Goal: Transaction & Acquisition: Purchase product/service

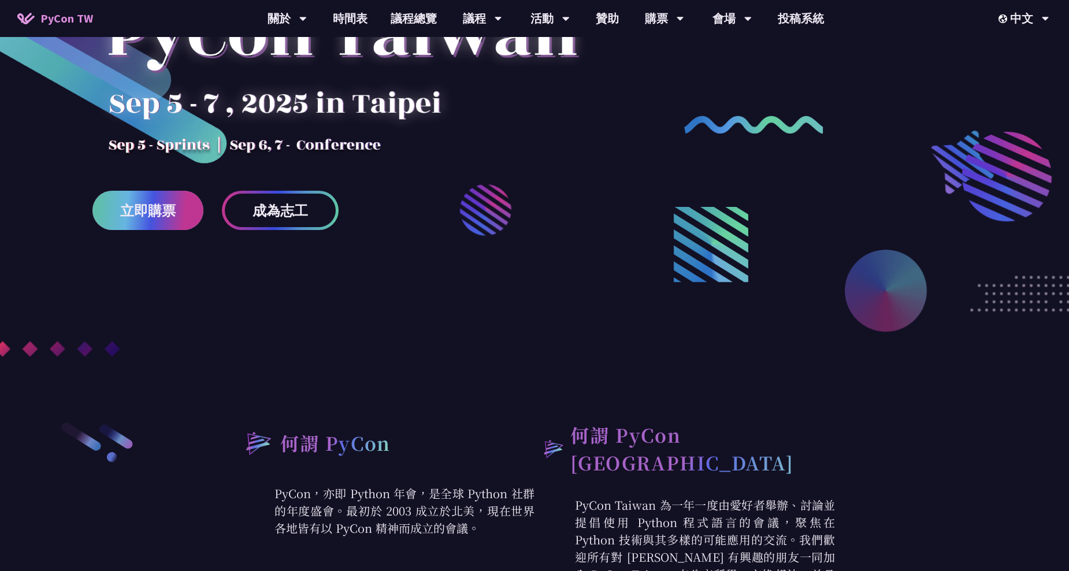
click at [164, 215] on span "立即購票" at bounding box center [147, 210] width 55 height 14
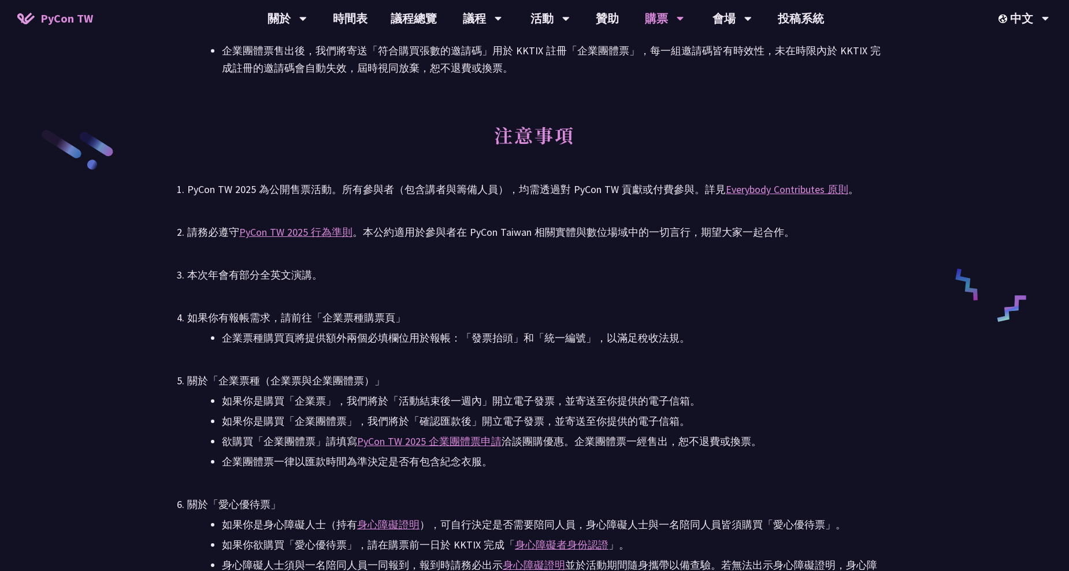
scroll to position [1870, 0]
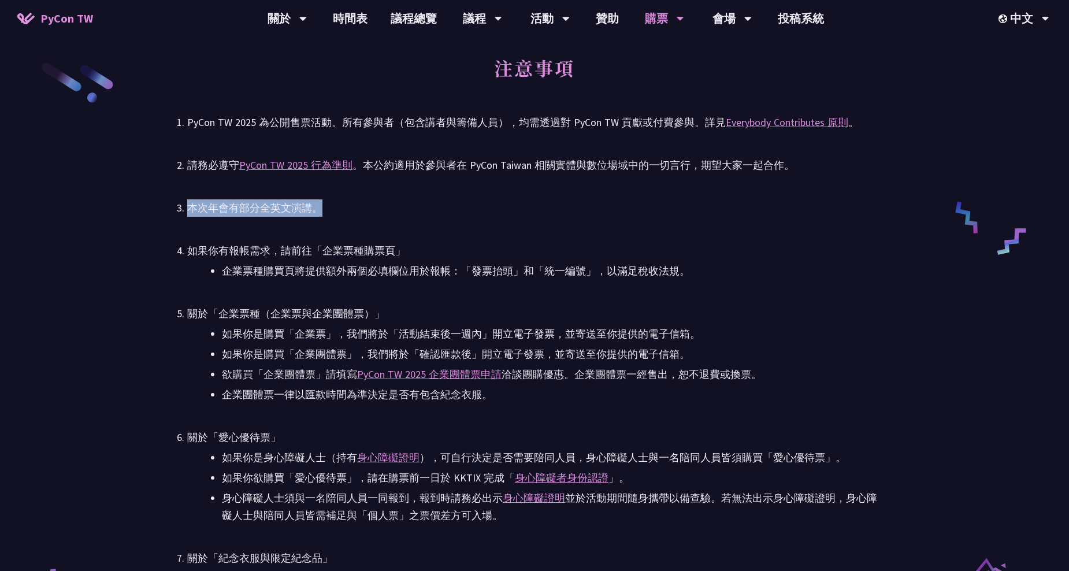
drag, startPoint x: 176, startPoint y: 207, endPoint x: 362, endPoint y: 213, distance: 185.6
click at [362, 213] on li "本次年會有部分全英文演講。" at bounding box center [534, 207] width 695 height 17
click at [362, 213] on div "本次年會有部分全英文演講。" at bounding box center [534, 207] width 695 height 17
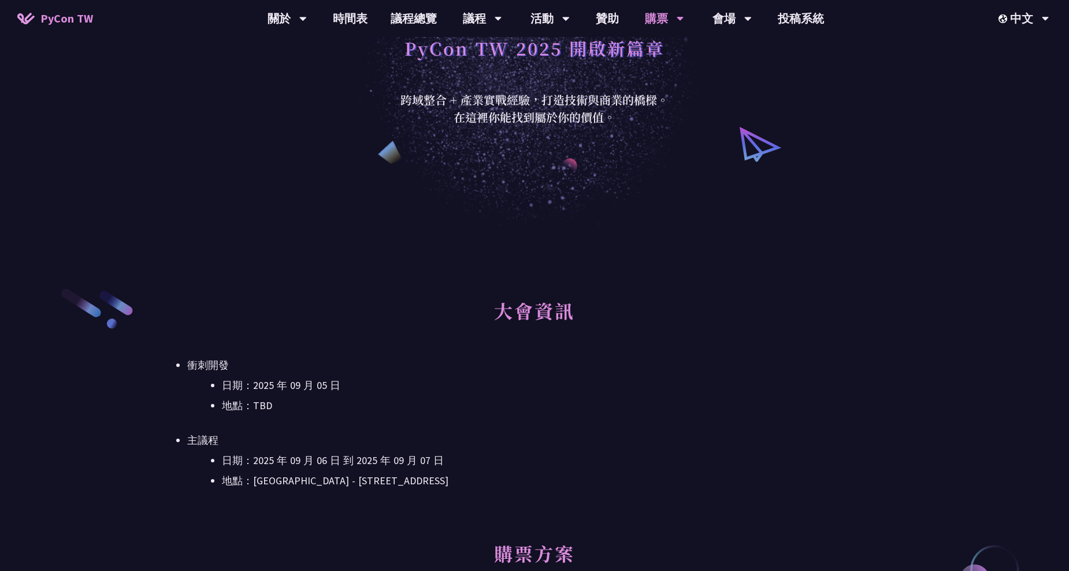
scroll to position [289, 0]
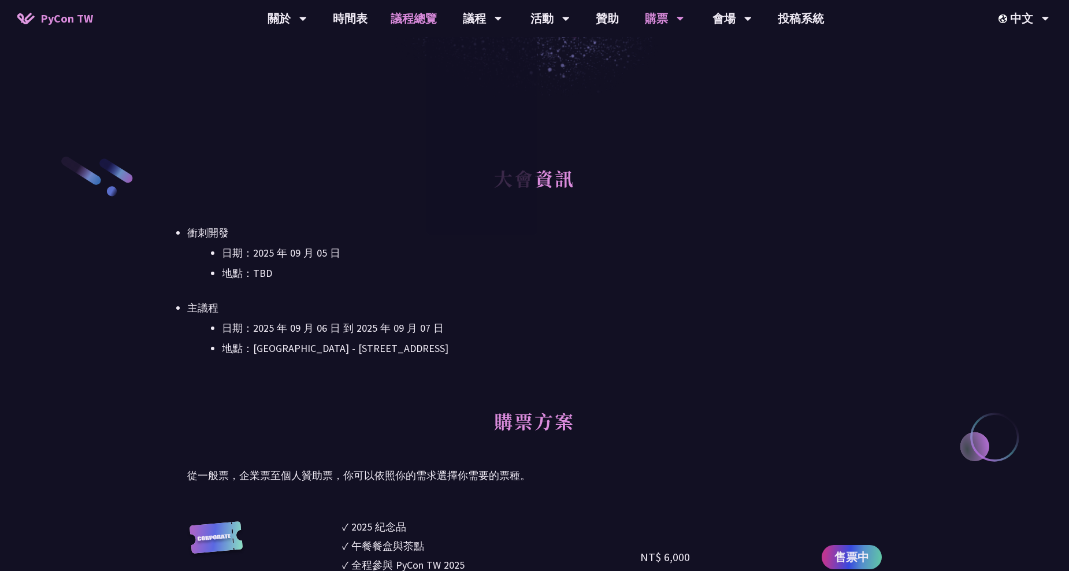
click at [413, 21] on link "議程總覽" at bounding box center [413, 18] width 69 height 37
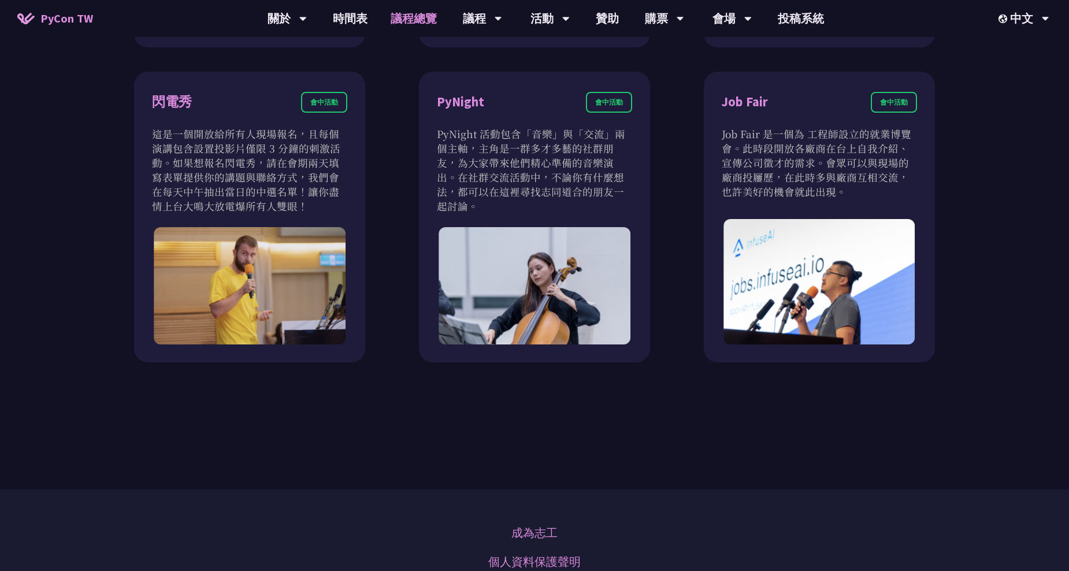
scroll to position [1098, 0]
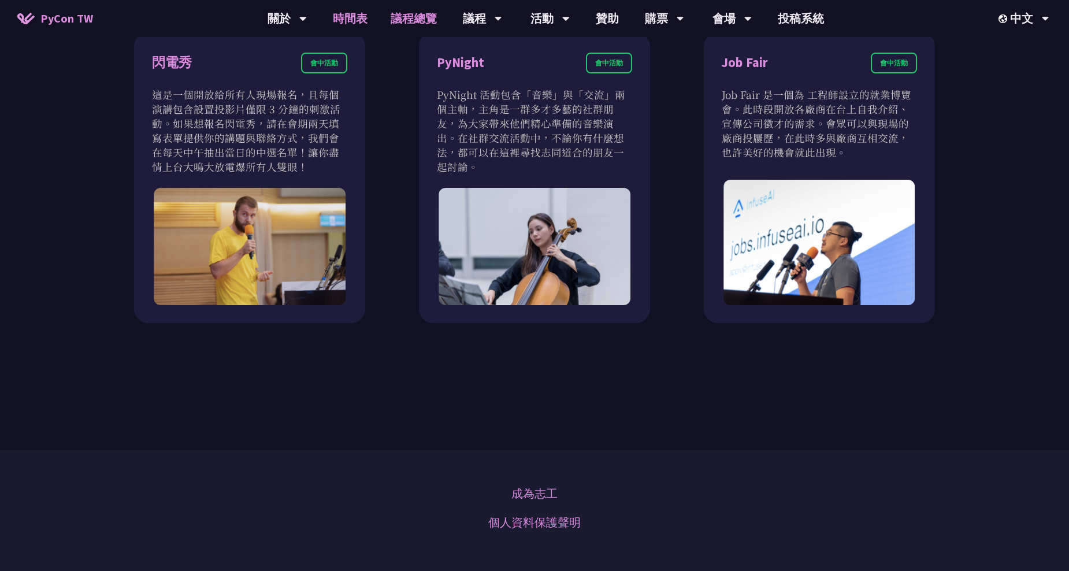
click at [347, 20] on link "時間表" at bounding box center [350, 18] width 58 height 37
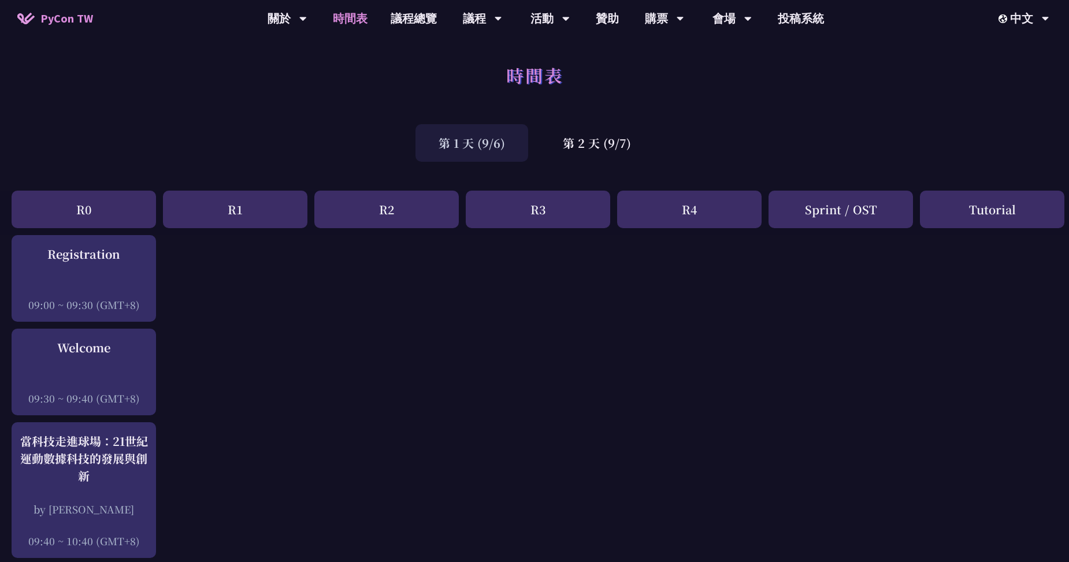
click at [507, 150] on div "第 1 天 (9/6)" at bounding box center [471, 143] width 113 height 38
click at [601, 151] on div "第 2 天 (9/7)" at bounding box center [597, 143] width 114 height 38
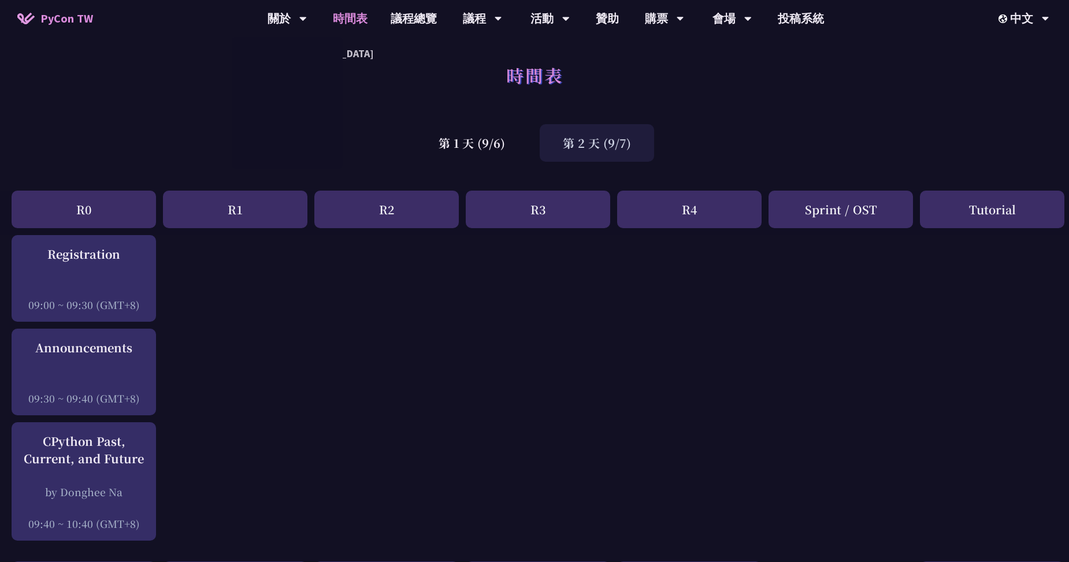
click at [345, 21] on link "時間表" at bounding box center [350, 18] width 58 height 37
click at [77, 25] on span "PyCon TW" at bounding box center [66, 18] width 53 height 17
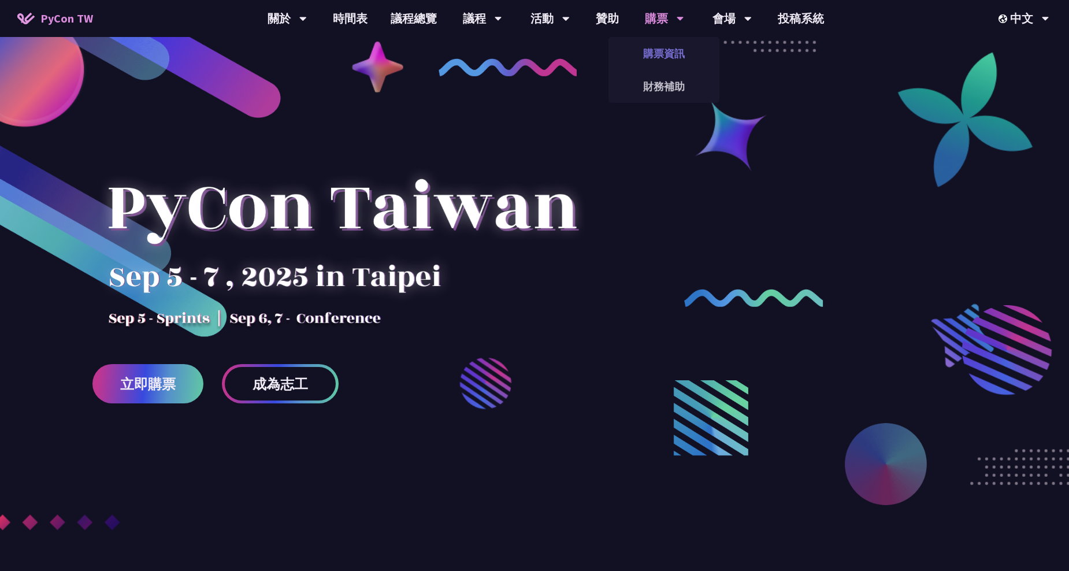
click at [678, 55] on link "購票資訊" at bounding box center [663, 53] width 111 height 27
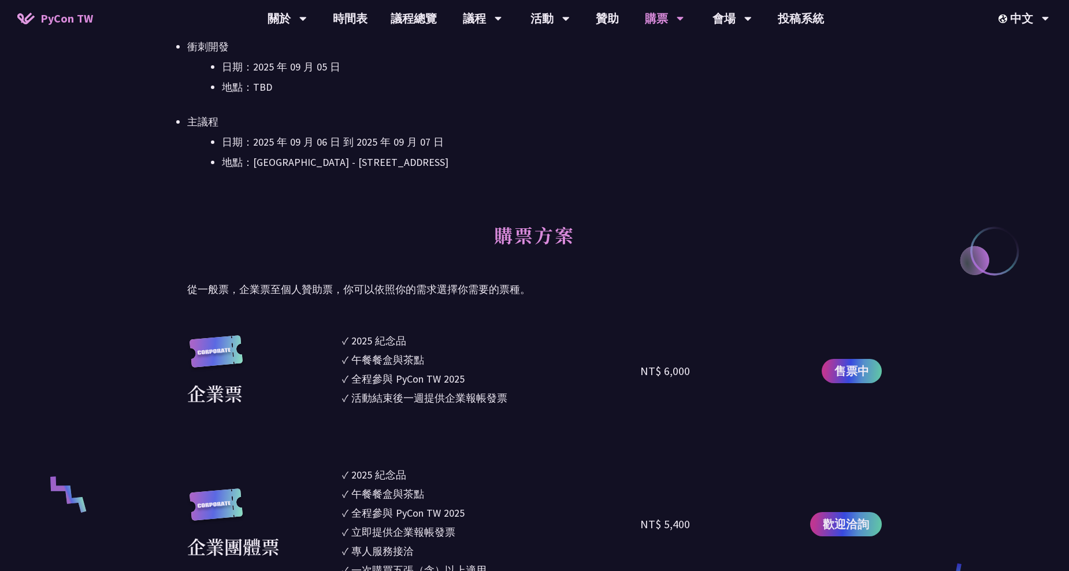
scroll to position [520, 0]
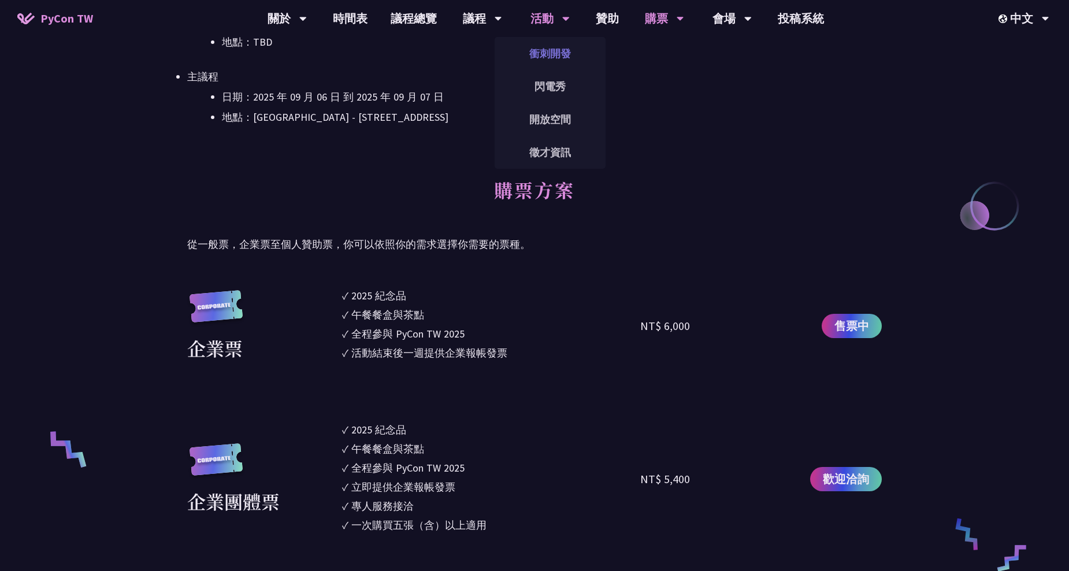
click at [562, 50] on link "衝刺開發" at bounding box center [550, 53] width 111 height 27
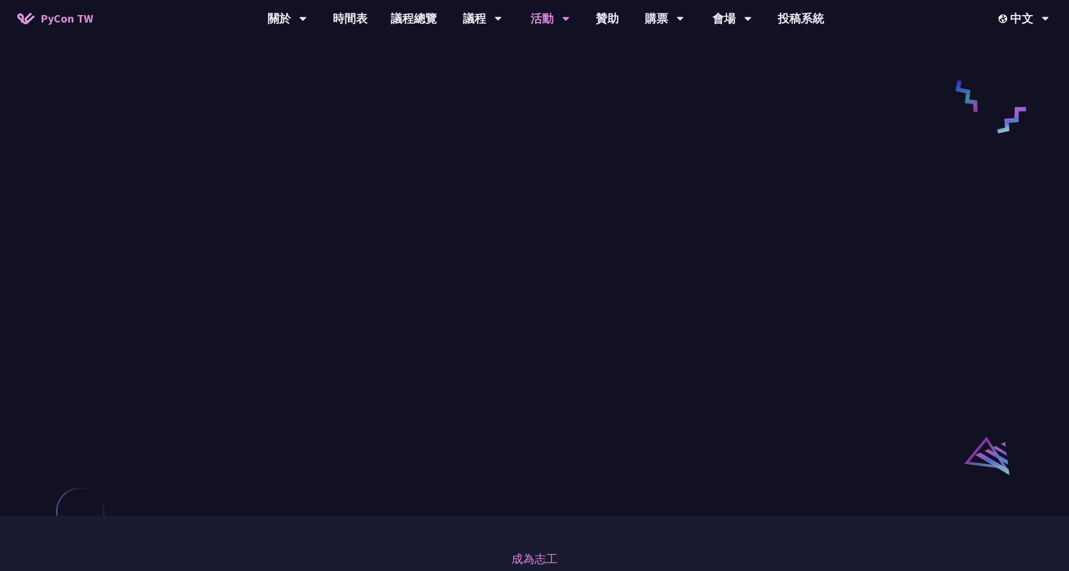
scroll to position [462, 0]
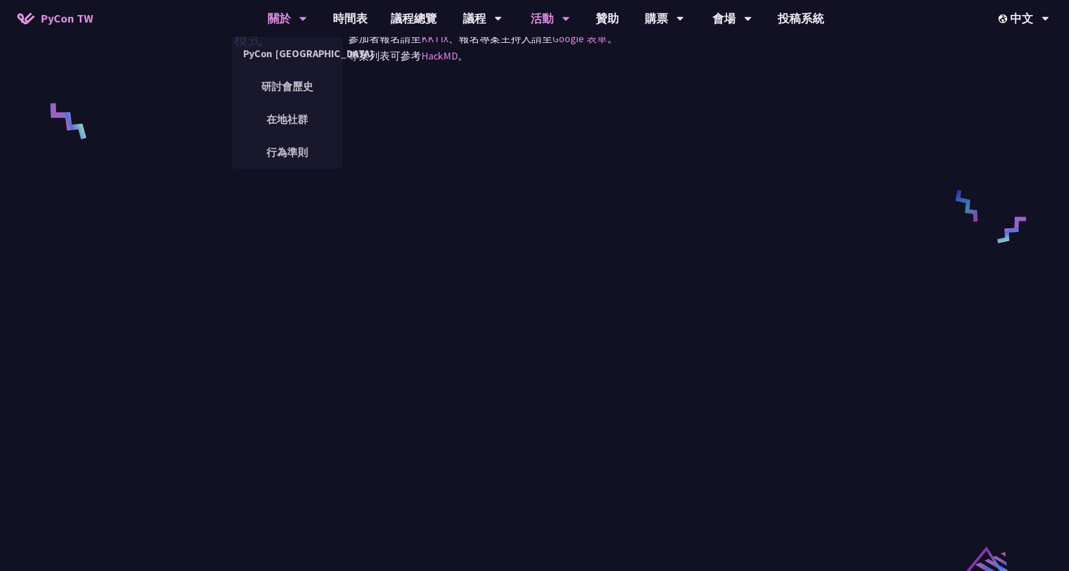
click at [292, 18] on div "關於" at bounding box center [287, 18] width 39 height 37
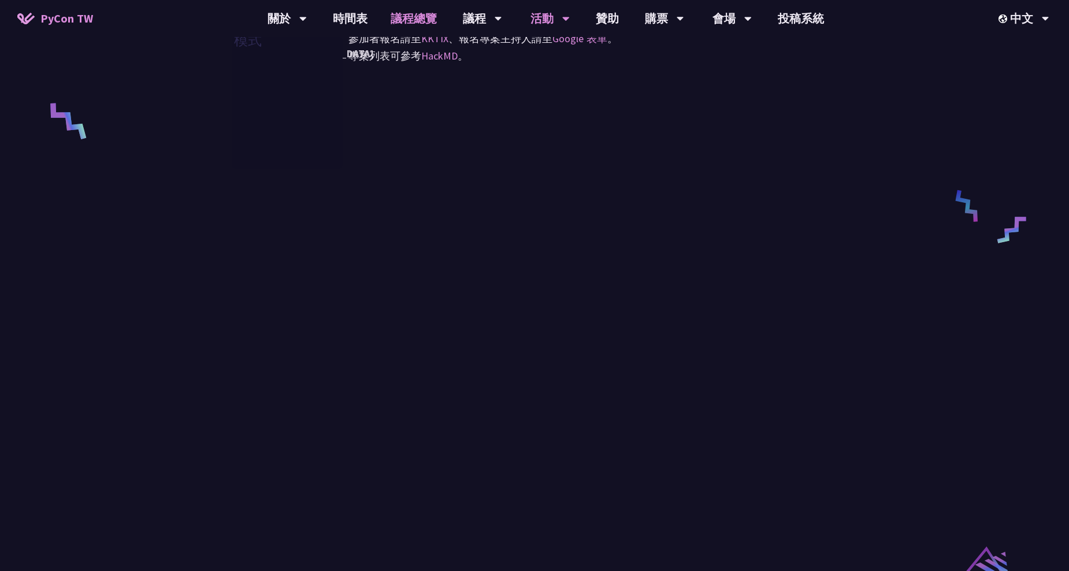
click at [441, 20] on link "議程總覽" at bounding box center [413, 18] width 69 height 37
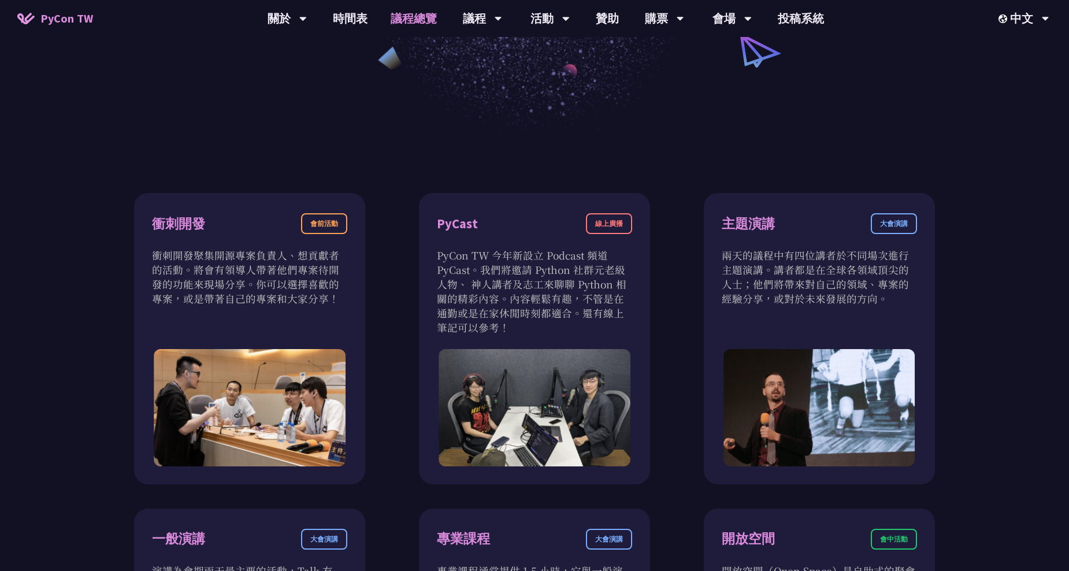
scroll to position [347, 0]
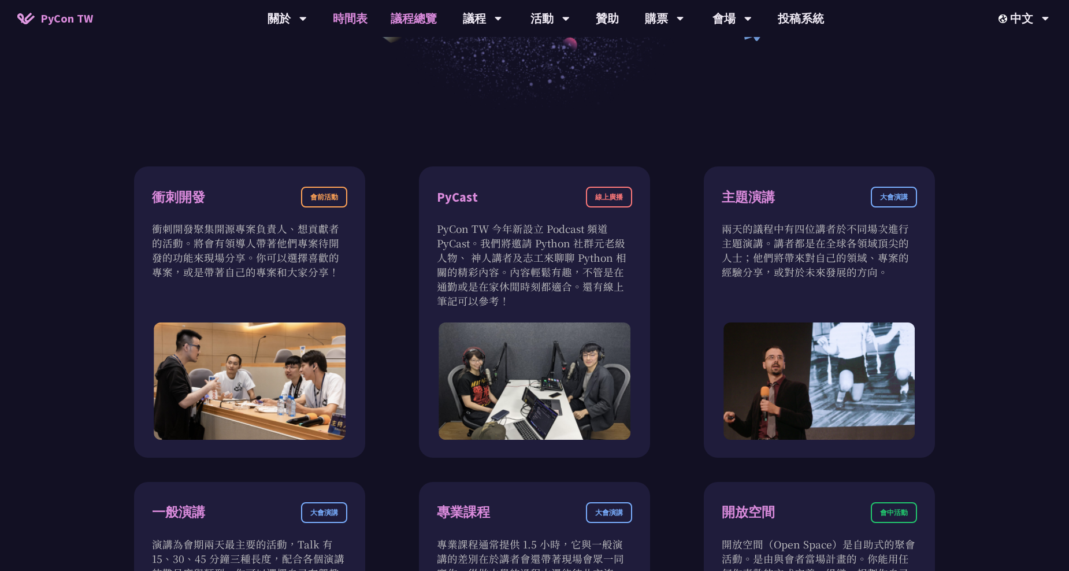
click at [358, 23] on link "時間表" at bounding box center [350, 18] width 58 height 37
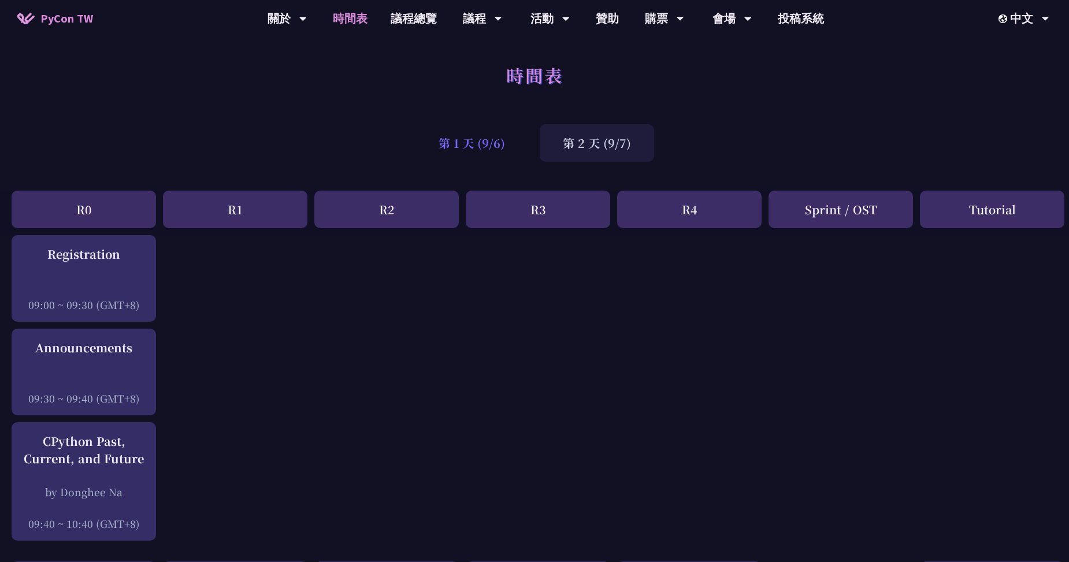
drag, startPoint x: 466, startPoint y: 128, endPoint x: 472, endPoint y: 132, distance: 7.9
click at [467, 129] on div "第 1 天 (9/6)" at bounding box center [471, 143] width 113 height 38
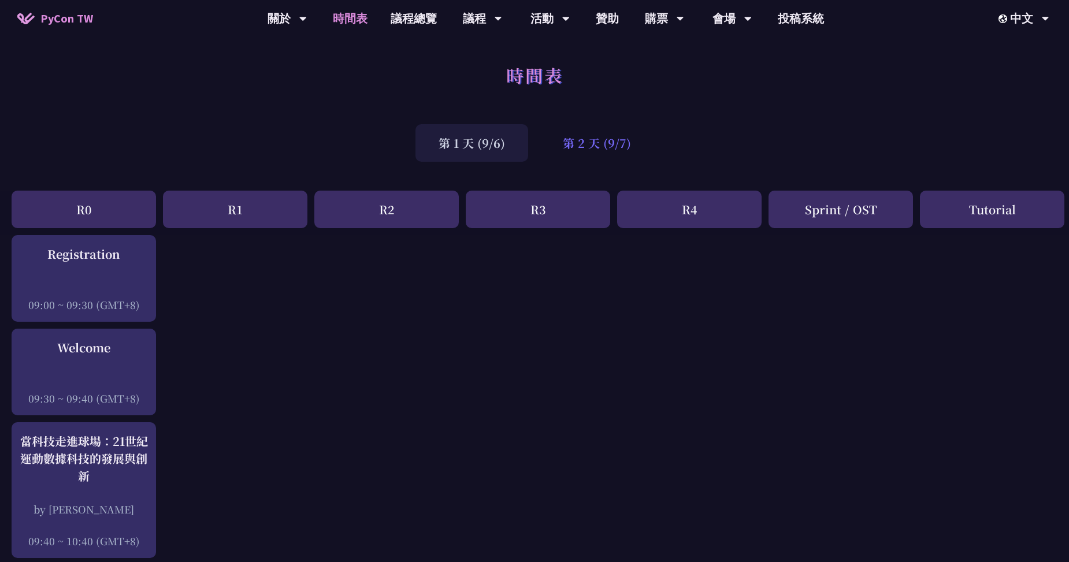
click at [549, 149] on div "第 2 天 (9/7)" at bounding box center [597, 143] width 114 height 38
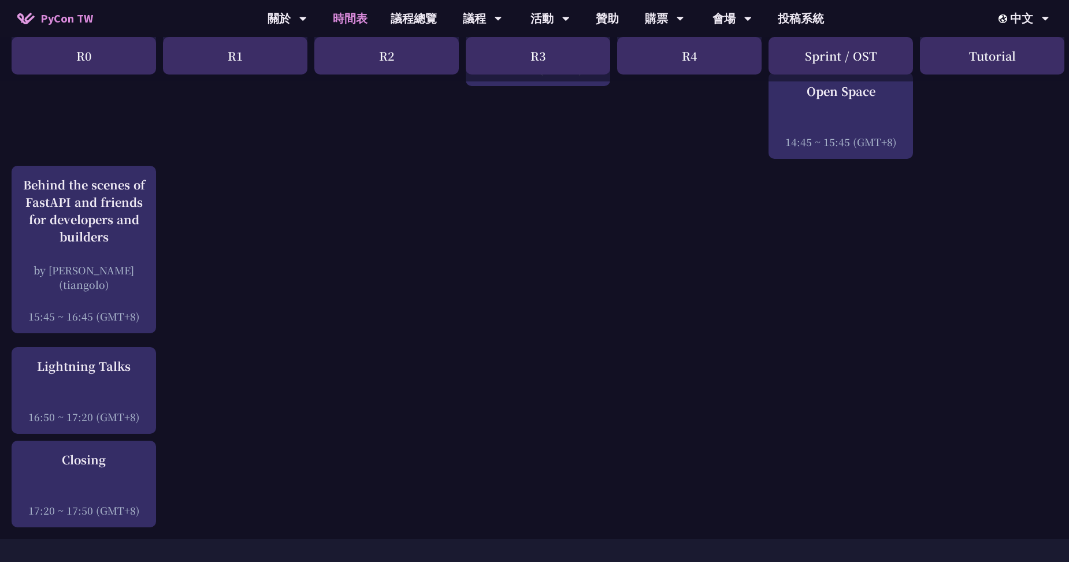
scroll to position [1560, 0]
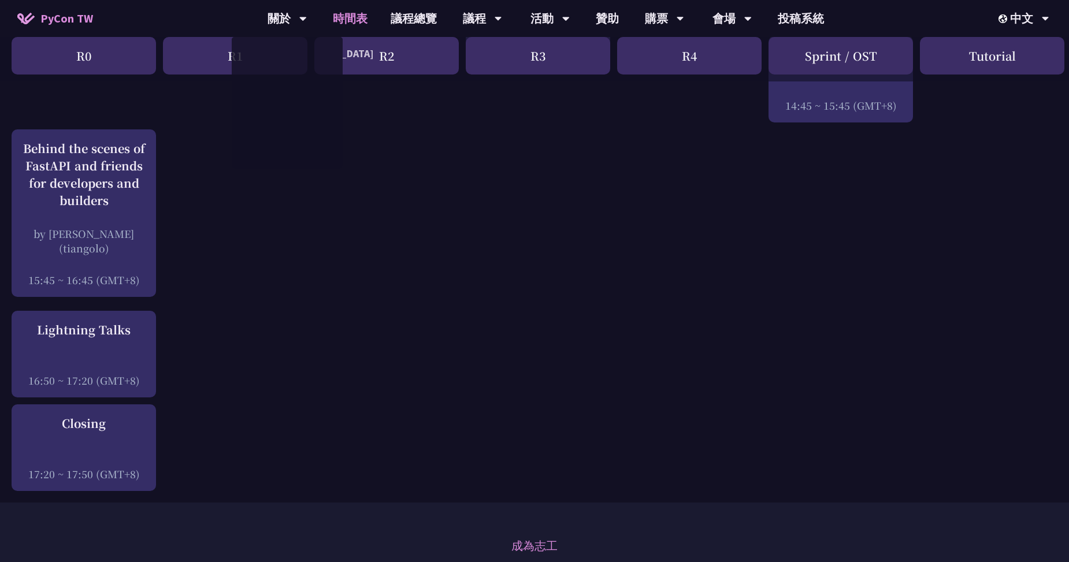
click at [88, 21] on span "PyCon TW" at bounding box center [66, 18] width 53 height 17
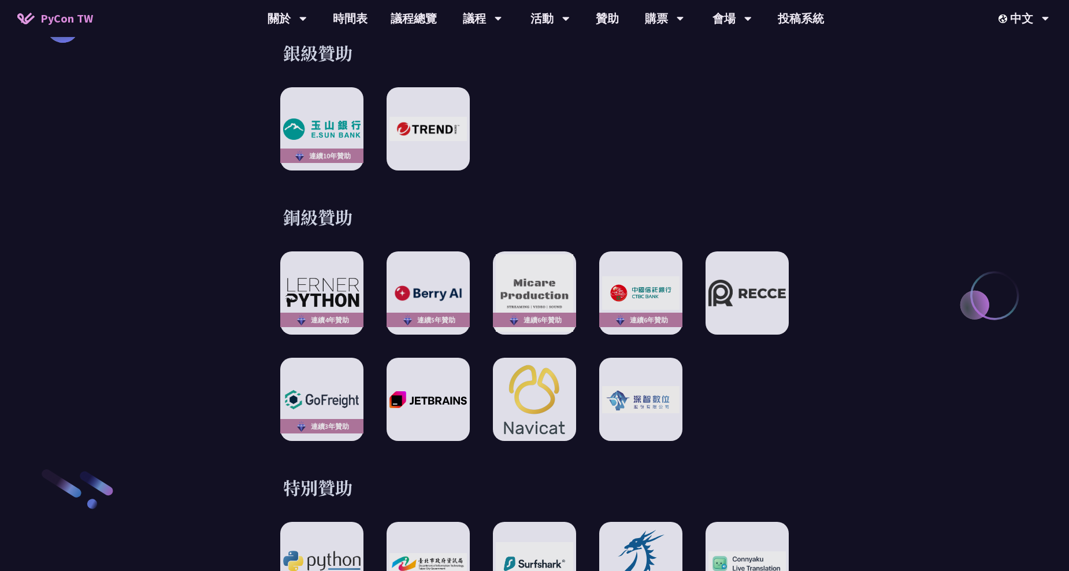
scroll to position [1387, 0]
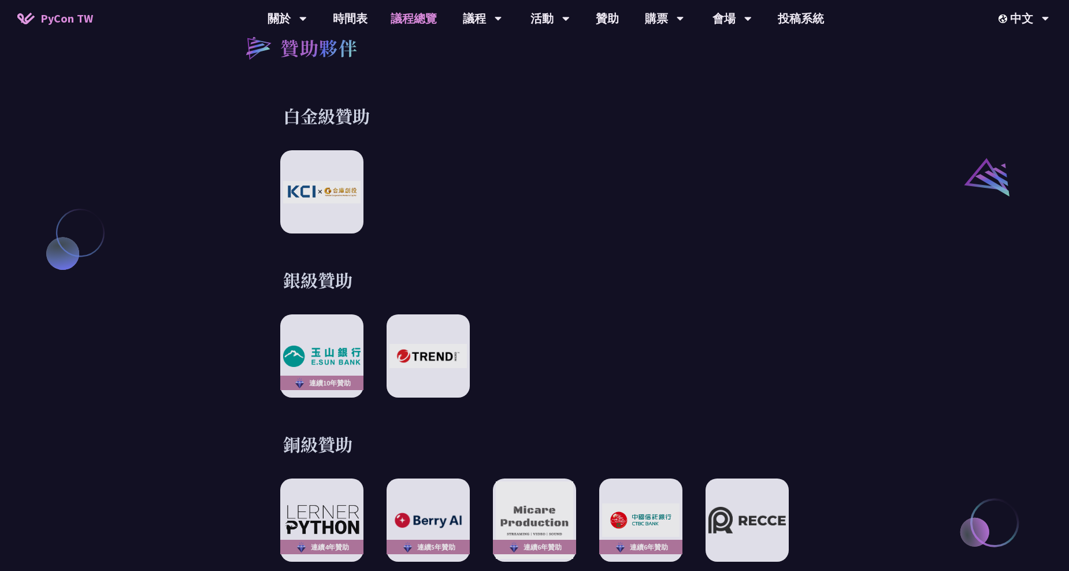
click at [415, 23] on link "議程總覽" at bounding box center [413, 18] width 69 height 37
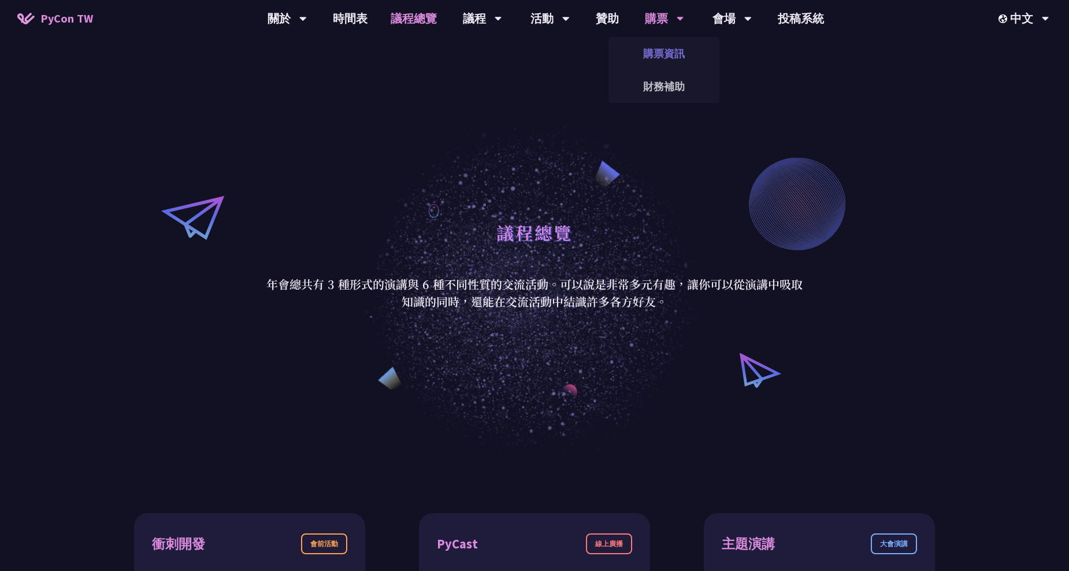
click at [667, 51] on link "購票資訊" at bounding box center [663, 53] width 111 height 27
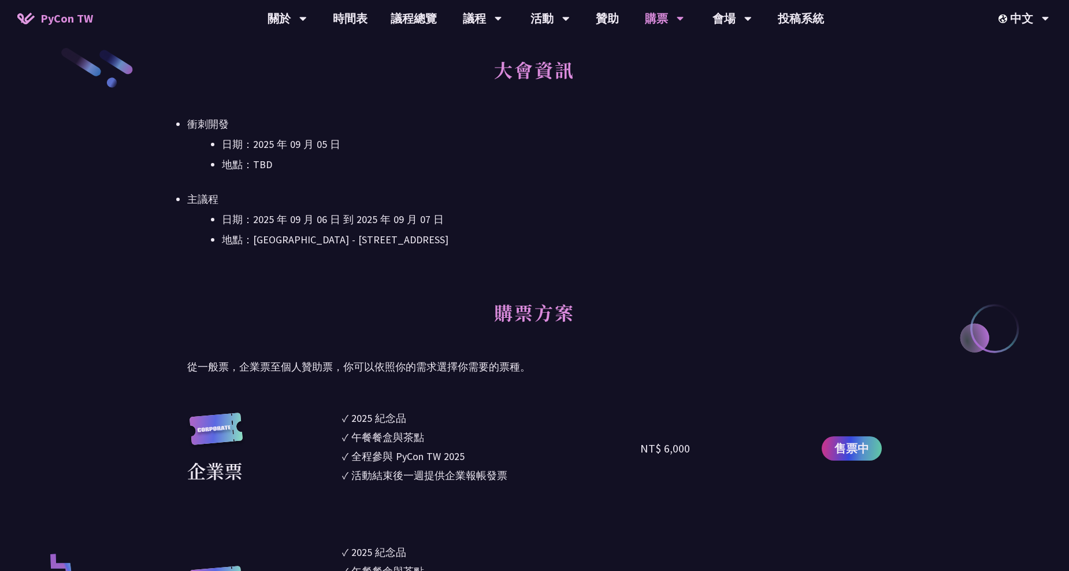
scroll to position [404, 0]
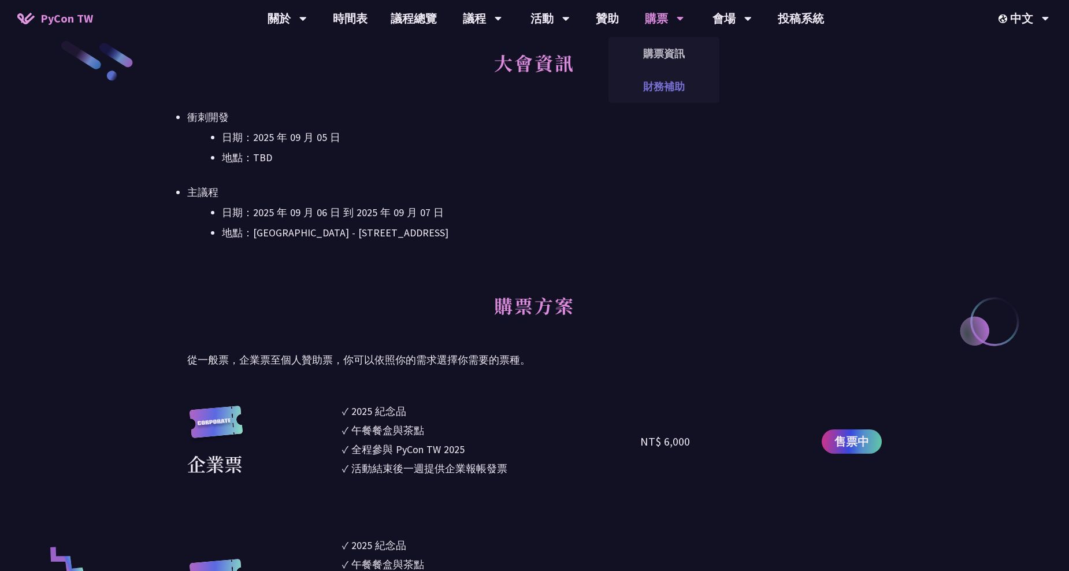
click at [666, 77] on link "財務補助" at bounding box center [663, 86] width 111 height 27
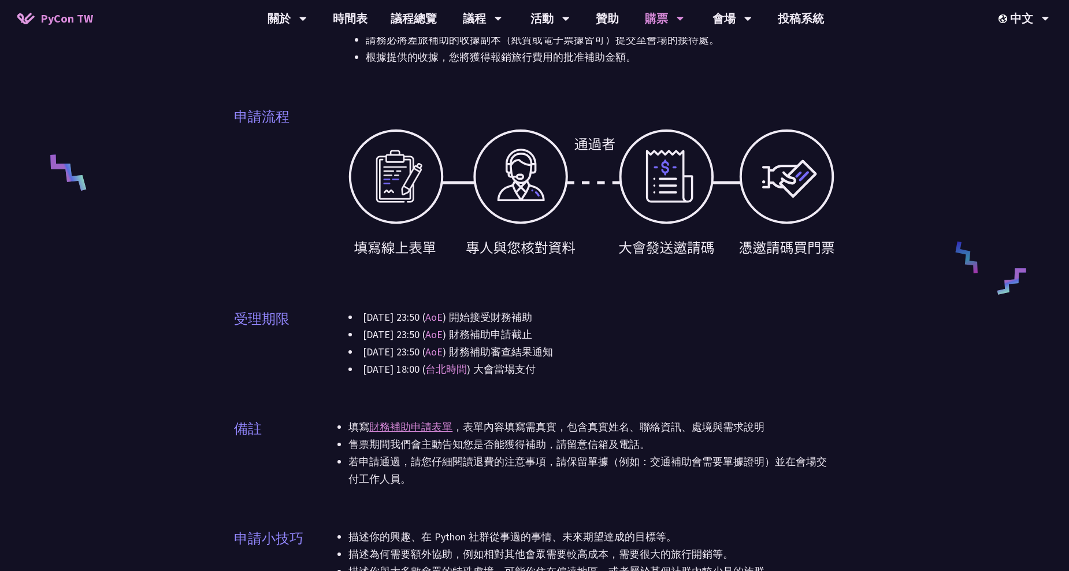
scroll to position [578, 0]
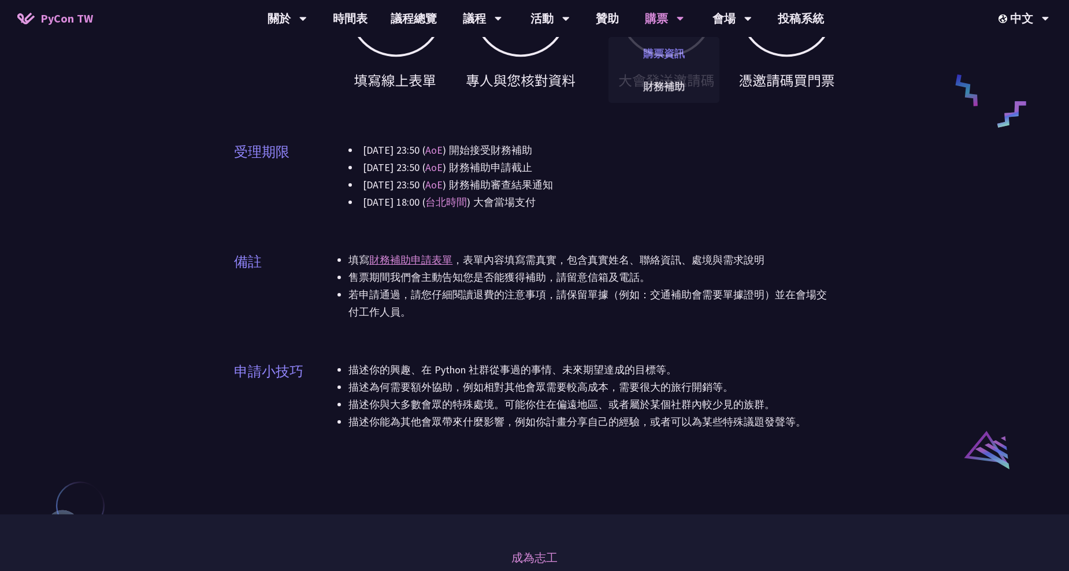
click at [669, 50] on link "購票資訊" at bounding box center [663, 53] width 111 height 27
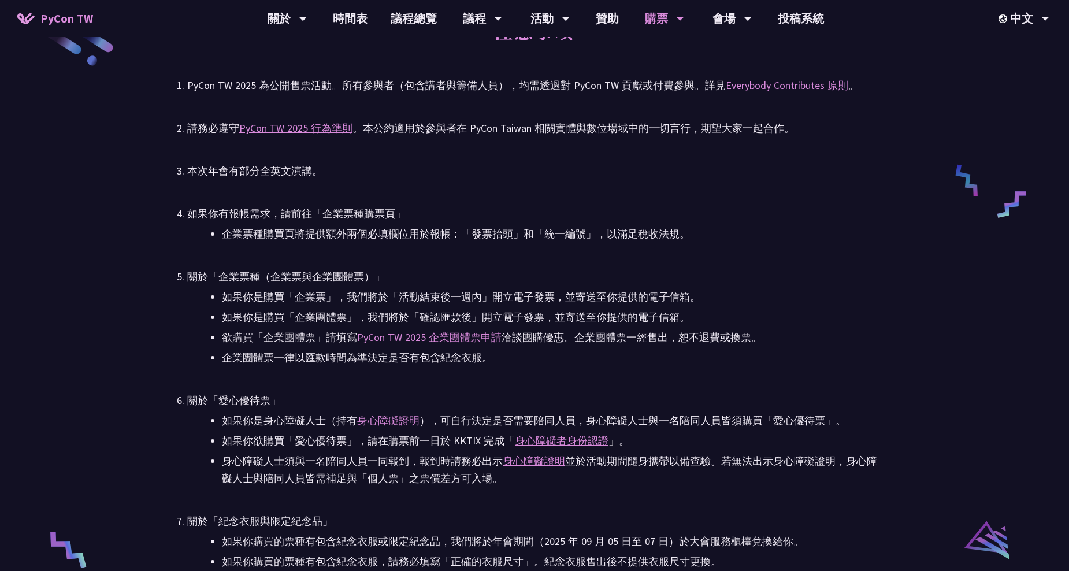
scroll to position [2138, 0]
